Goal: Information Seeking & Learning: Learn about a topic

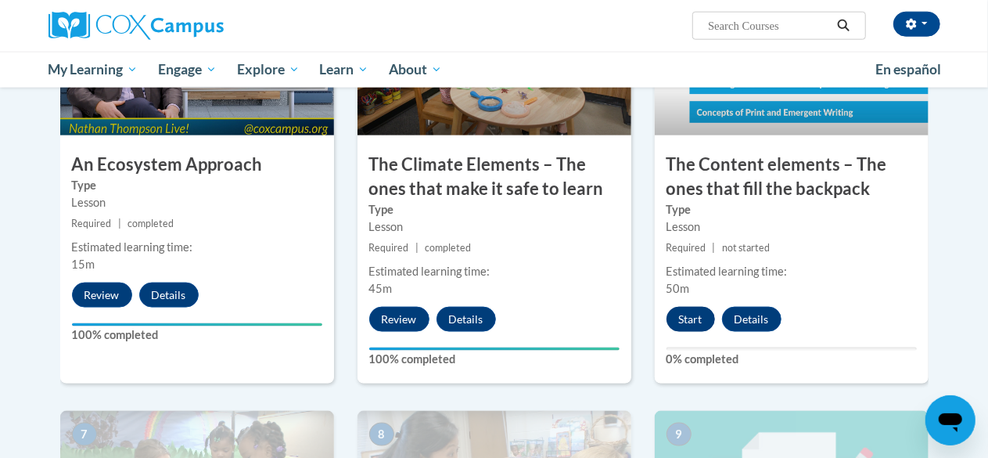
scroll to position [883, 0]
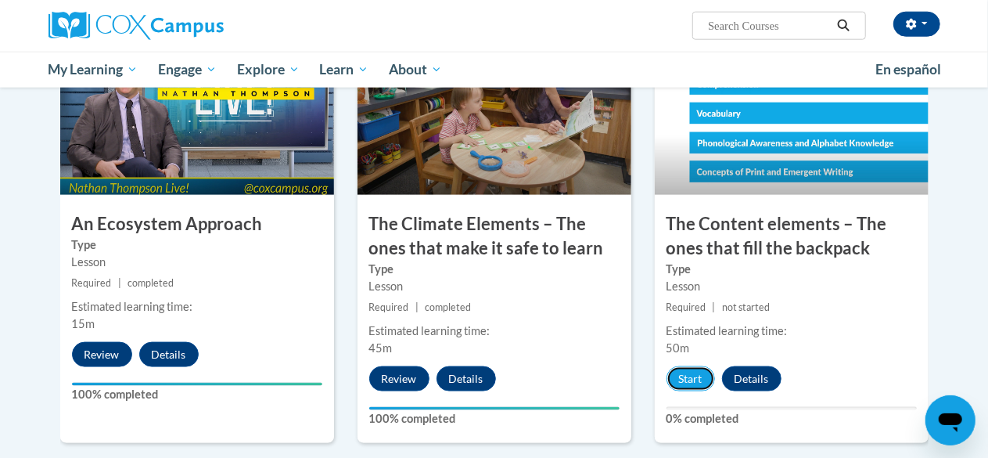
drag, startPoint x: 682, startPoint y: 379, endPoint x: 621, endPoint y: 495, distance: 130.5
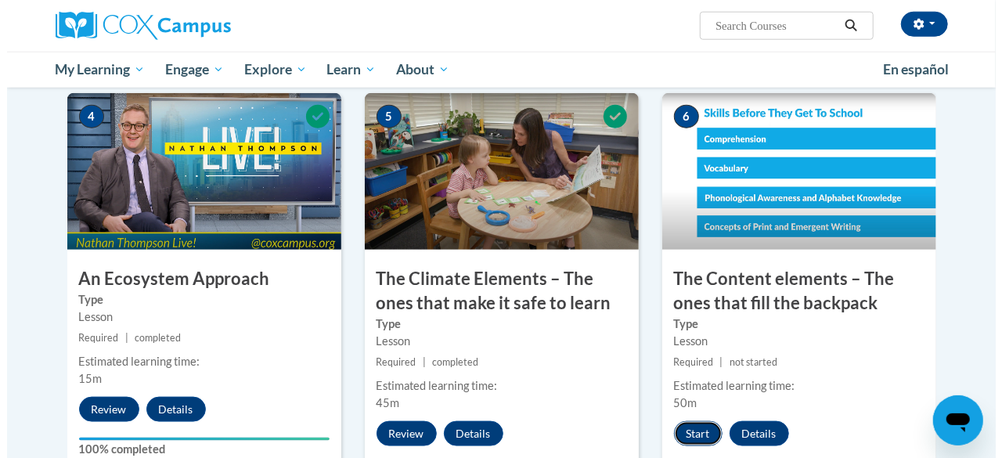
scroll to position [829, 0]
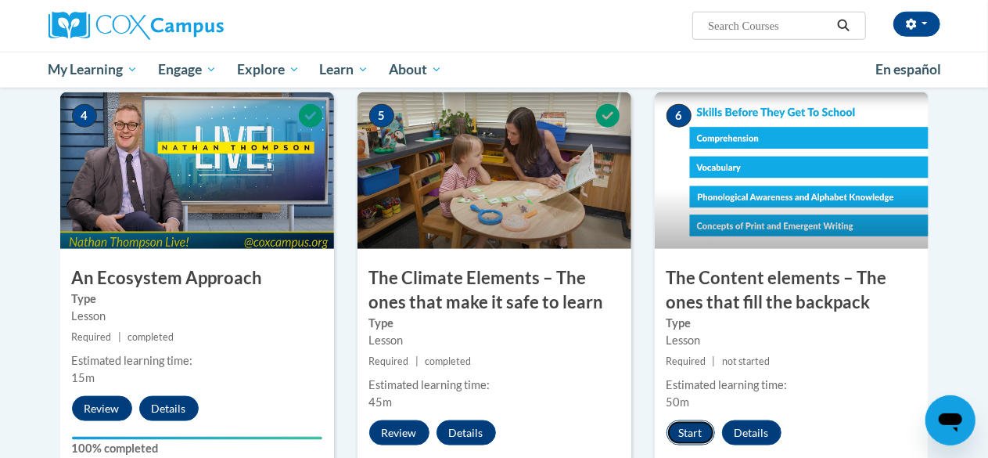
click at [692, 437] on button "Start" at bounding box center [691, 432] width 49 height 25
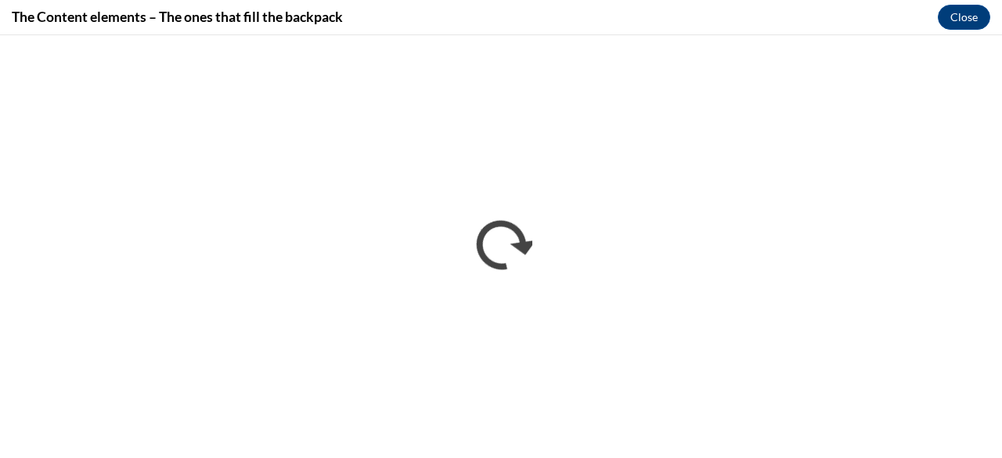
scroll to position [0, 0]
